Goal: Obtain resource: Download file/media

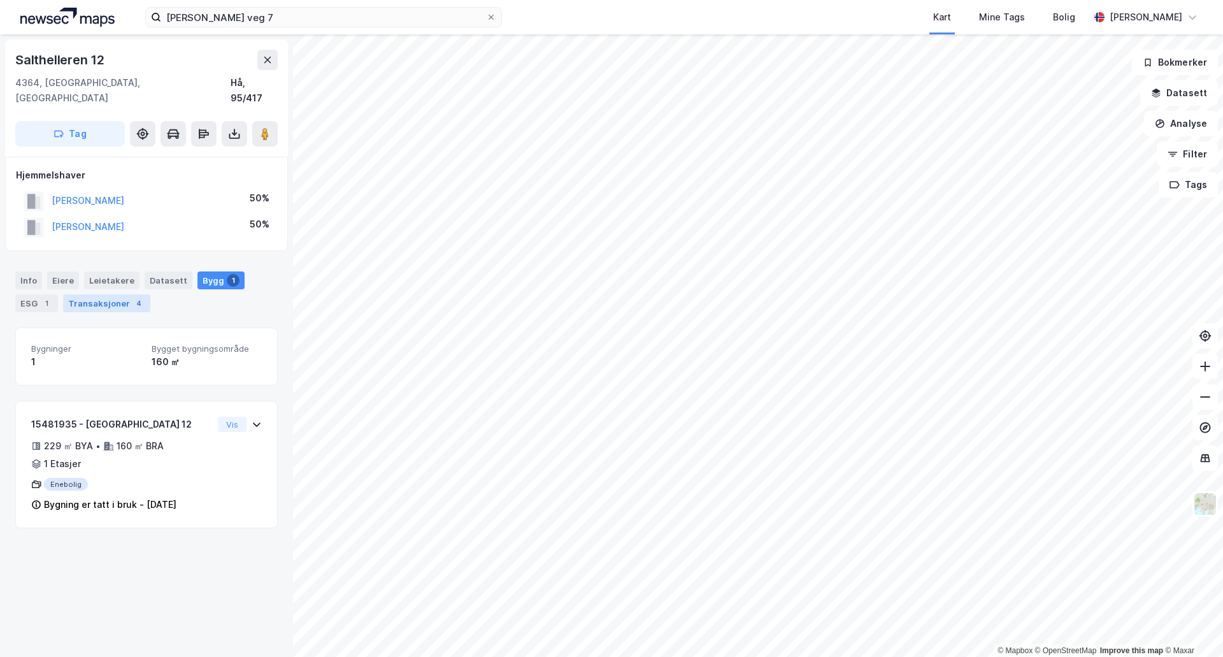
click at [96, 294] on div "Transaksjoner 4" at bounding box center [106, 303] width 87 height 18
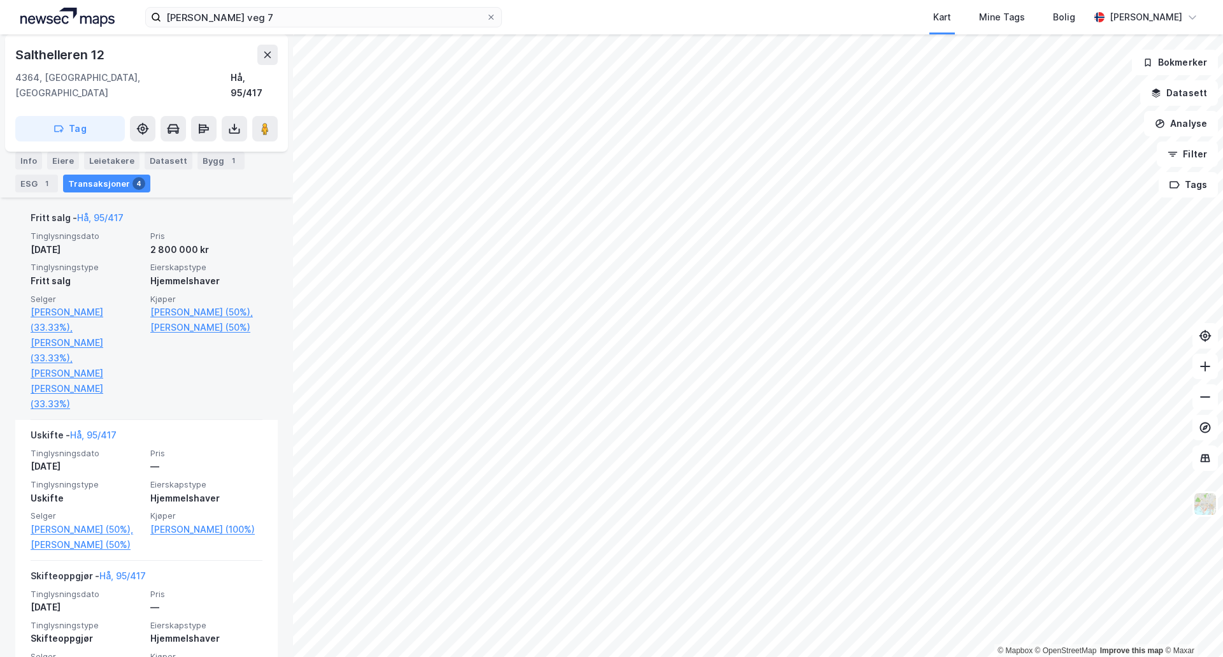
scroll to position [255, 0]
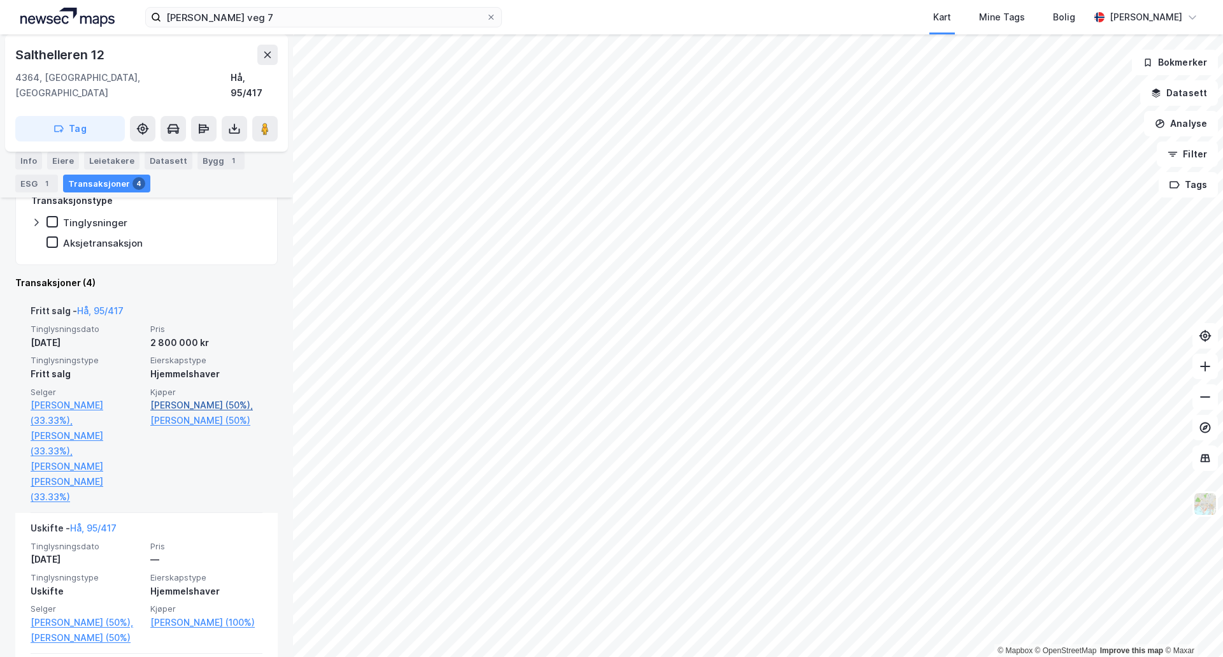
click at [197, 397] on link "[PERSON_NAME] (50%)," at bounding box center [206, 404] width 112 height 15
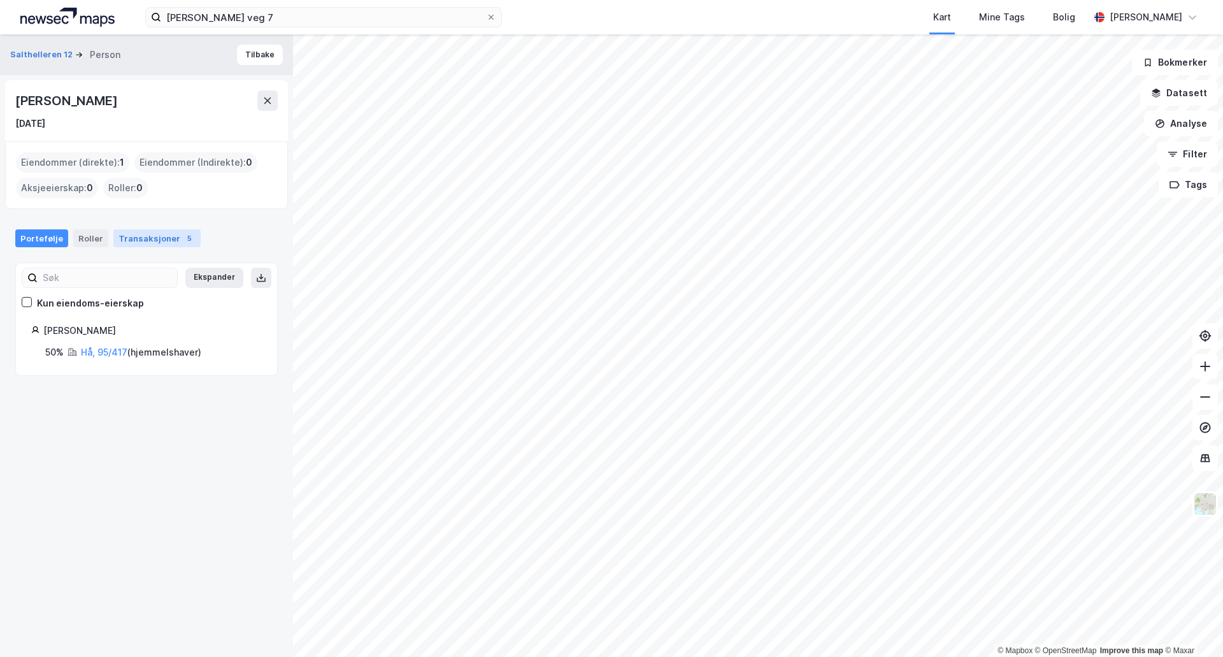
click at [152, 237] on div "Transaksjoner 5" at bounding box center [156, 238] width 87 height 18
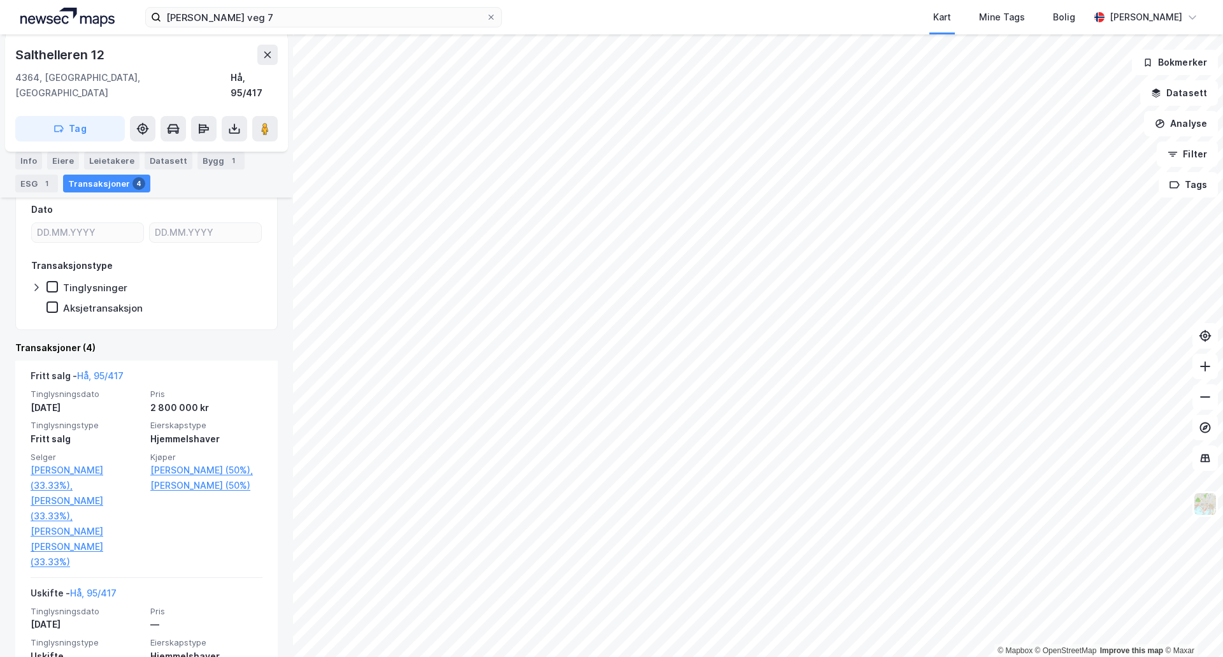
scroll to position [191, 0]
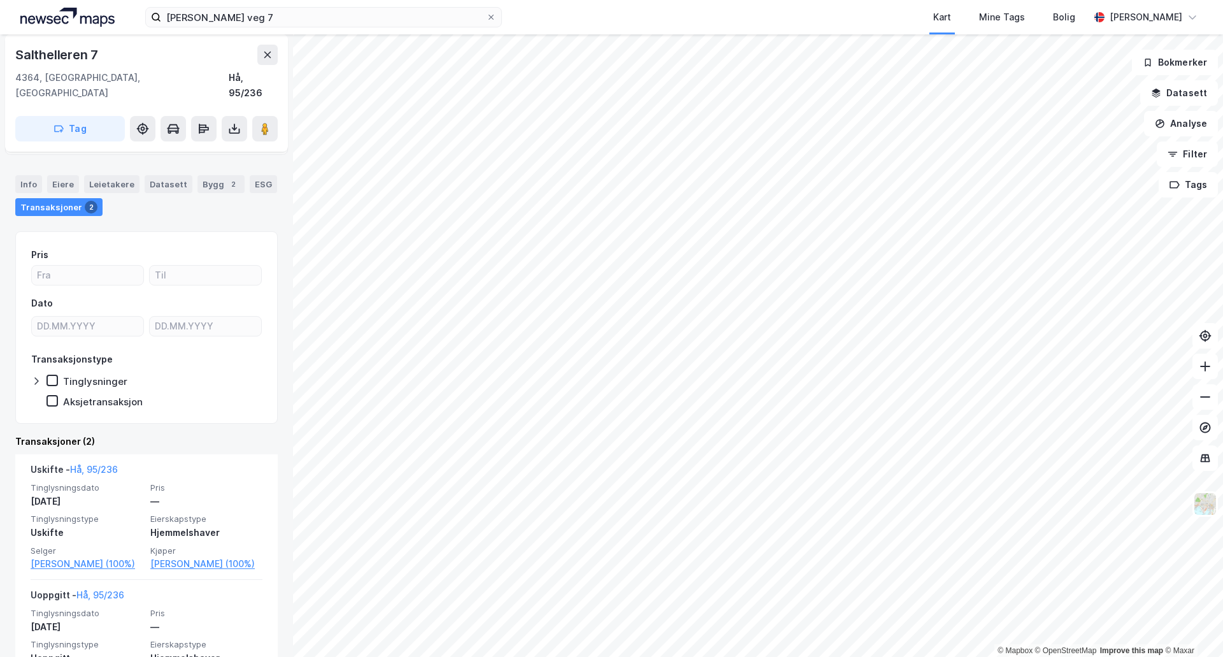
scroll to position [133, 0]
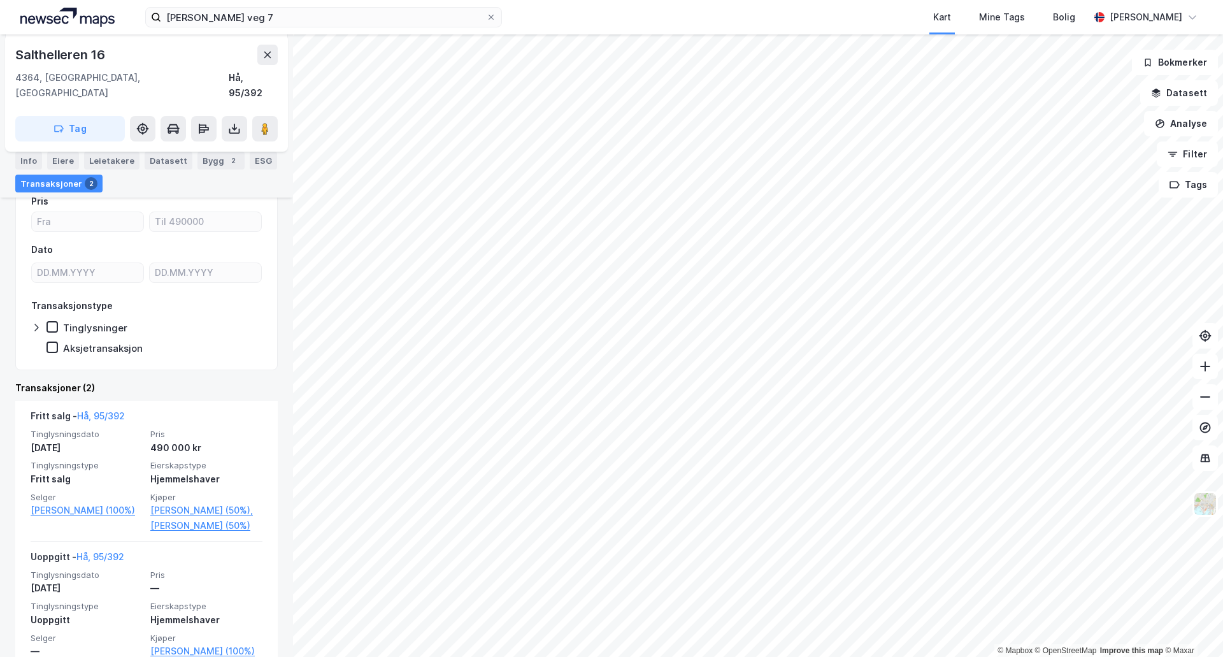
scroll to position [159, 0]
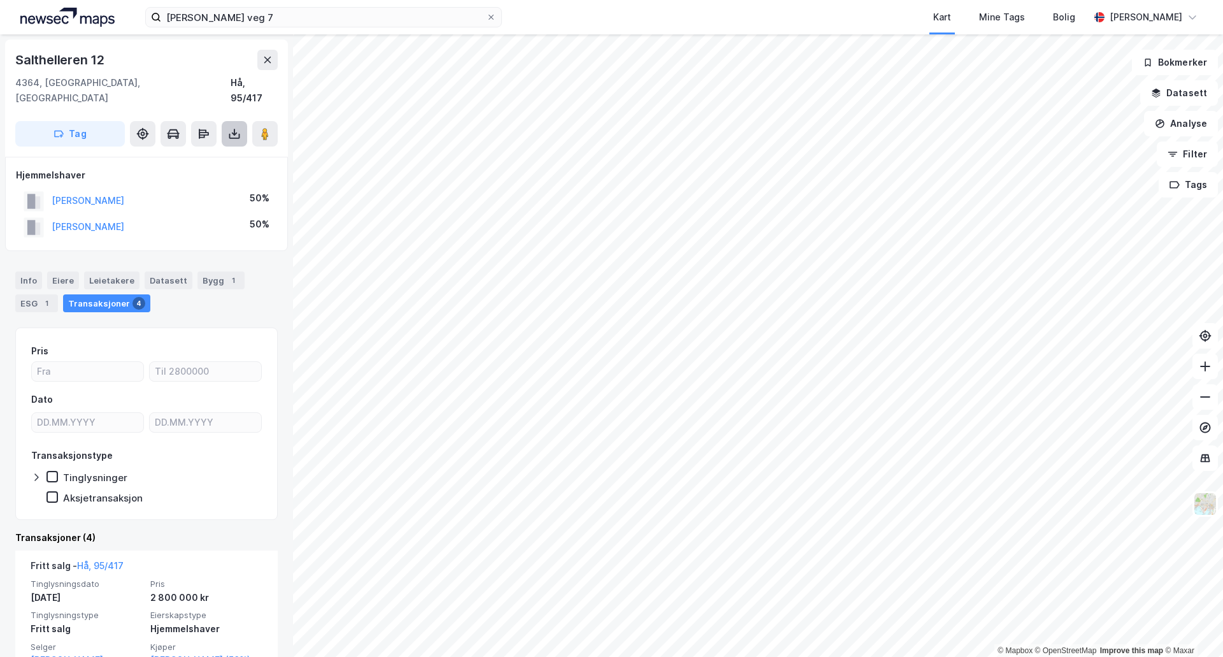
click at [234, 127] on icon at bounding box center [234, 133] width 13 height 13
click at [190, 154] on div "Last ned grunnbok" at bounding box center [171, 159] width 74 height 10
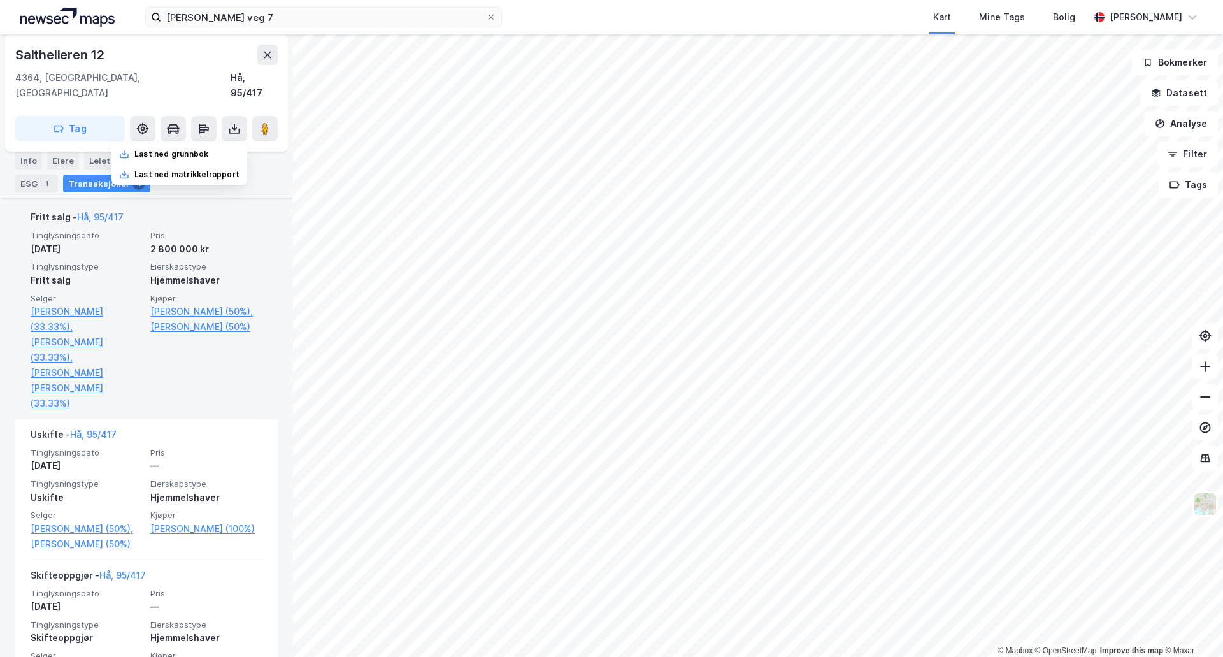
scroll to position [548, 0]
